Goal: Navigation & Orientation: Go to known website

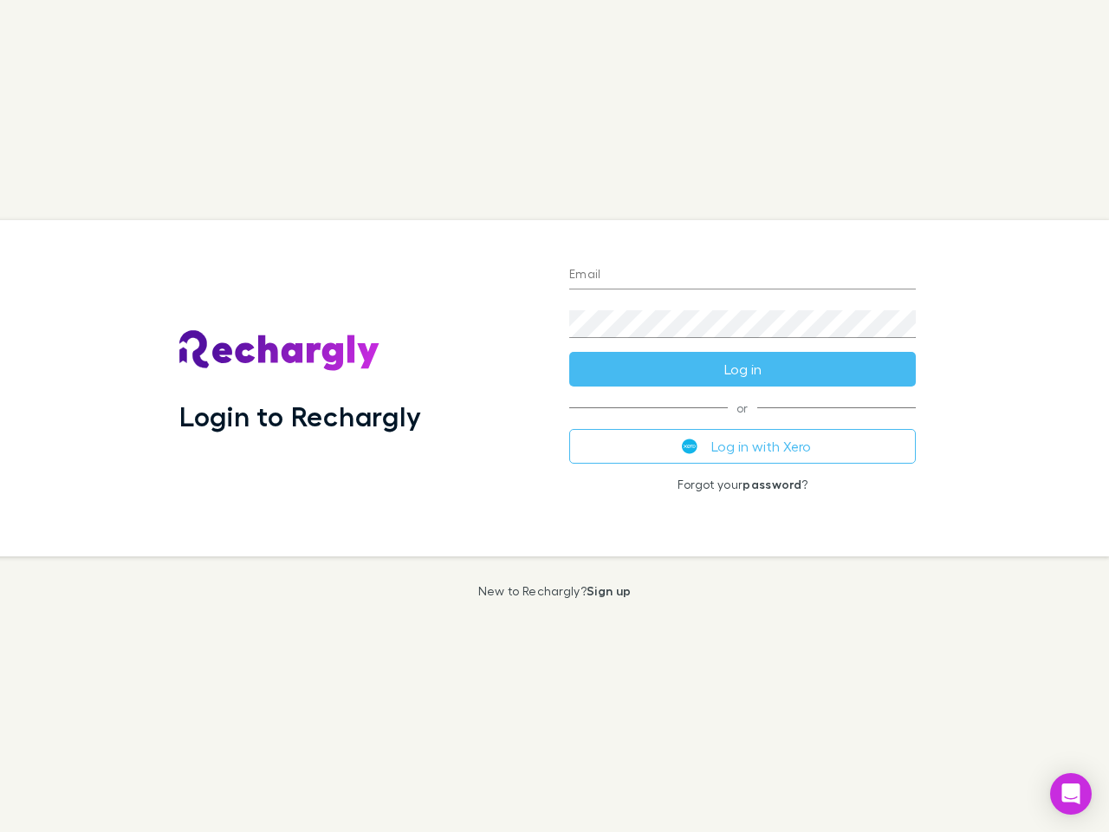
click at [555, 416] on div "Login to Rechargly" at bounding box center [360, 388] width 390 height 336
click at [743, 276] on input "Email" at bounding box center [742, 276] width 347 height 28
click at [743, 369] on button "Log in" at bounding box center [742, 369] width 347 height 35
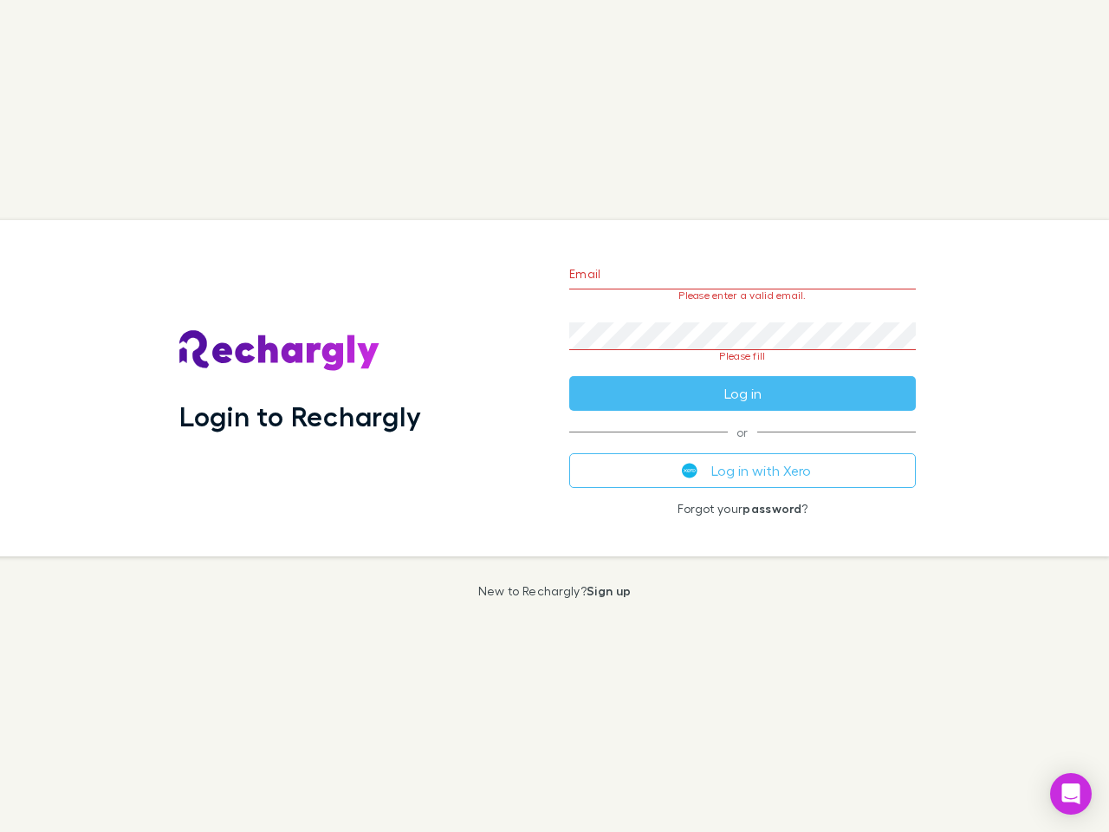
click at [743, 446] on div "Email Please enter a valid email. Password Please fill Log in or Log in with Xe…" at bounding box center [742, 388] width 374 height 336
click at [1071, 794] on icon "Open Intercom Messenger" at bounding box center [1071, 793] width 18 height 21
